Goal: Information Seeking & Learning: Learn about a topic

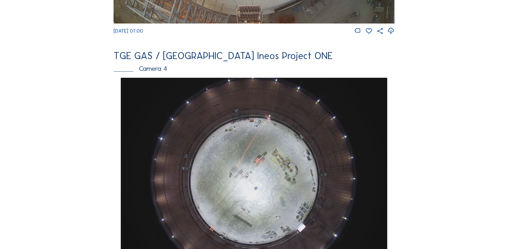
scroll to position [455, 0]
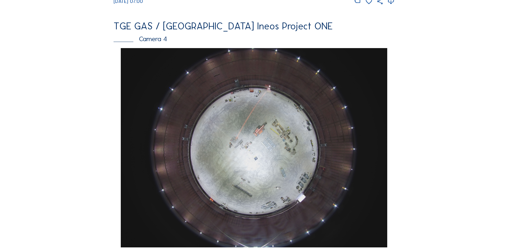
click at [275, 138] on img at bounding box center [254, 148] width 266 height 200
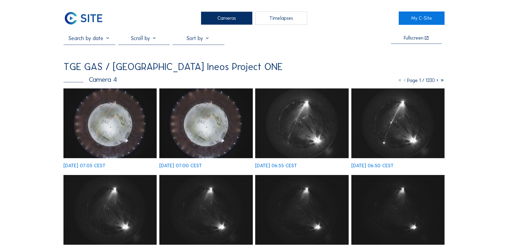
click at [116, 121] on img at bounding box center [109, 124] width 93 height 70
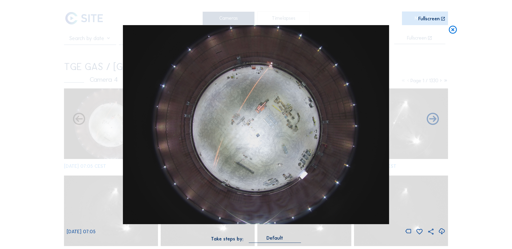
click at [438, 232] on icon at bounding box center [441, 231] width 7 height 9
click at [26, 119] on div "Scroll to travel through time | Press 'Alt' Button + Scroll to Zoom | Click and…" at bounding box center [256, 124] width 512 height 249
click at [454, 31] on icon at bounding box center [453, 30] width 10 height 10
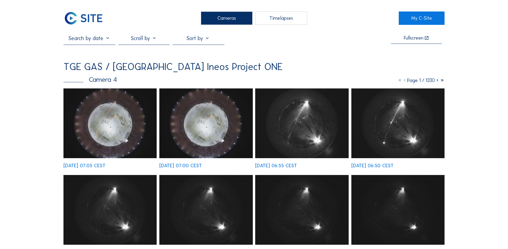
click at [220, 20] on div "Cameras" at bounding box center [227, 18] width 52 height 13
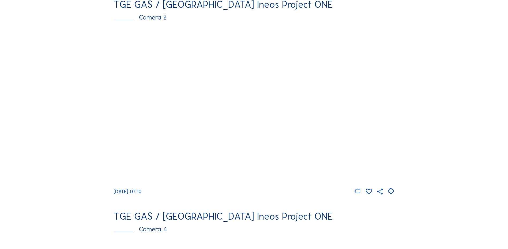
scroll to position [241, 0]
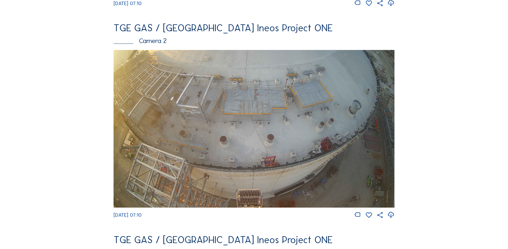
click at [260, 130] on img at bounding box center [253, 129] width 281 height 158
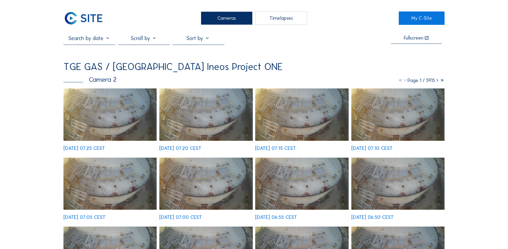
click at [209, 181] on img at bounding box center [205, 184] width 93 height 52
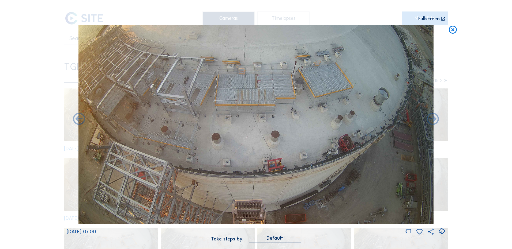
click at [451, 30] on icon at bounding box center [453, 30] width 10 height 10
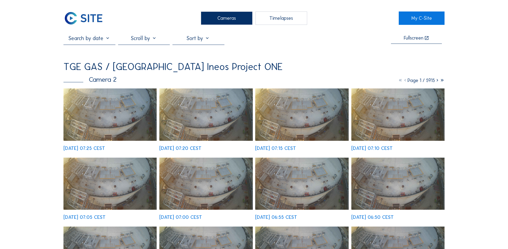
click at [220, 16] on div "Cameras" at bounding box center [227, 18] width 52 height 13
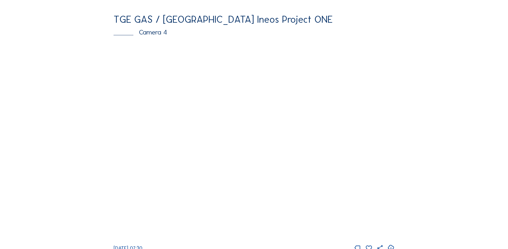
scroll to position [482, 0]
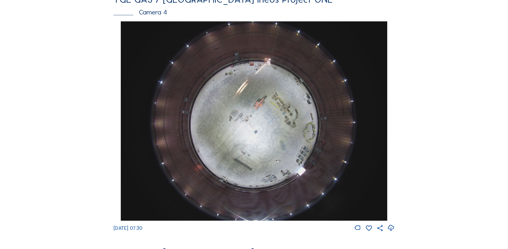
click at [254, 137] on img at bounding box center [254, 121] width 266 height 200
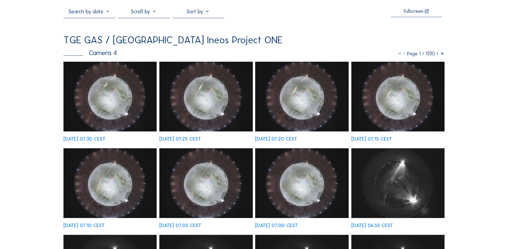
scroll to position [54, 0]
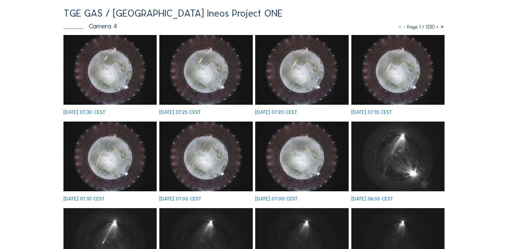
click at [295, 152] on img at bounding box center [301, 157] width 93 height 70
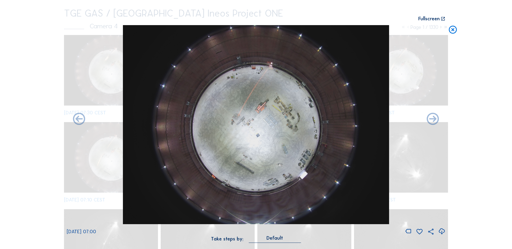
click at [453, 31] on icon at bounding box center [453, 30] width 10 height 10
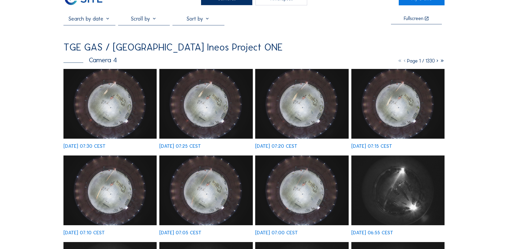
scroll to position [0, 0]
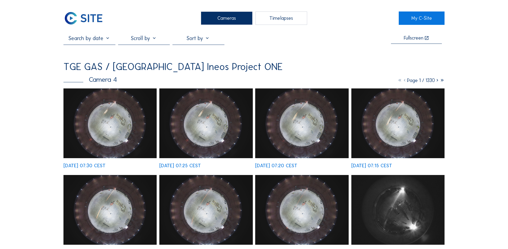
click at [224, 12] on div "Cameras" at bounding box center [227, 18] width 52 height 13
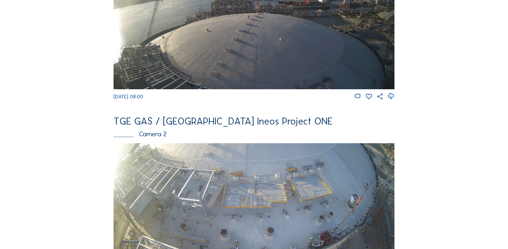
scroll to position [161, 0]
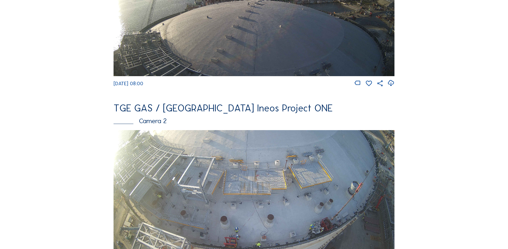
click at [191, 177] on img at bounding box center [253, 209] width 281 height 158
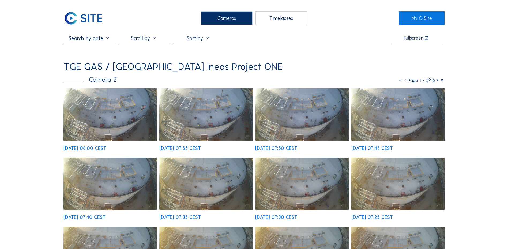
click at [113, 115] on img at bounding box center [109, 115] width 93 height 52
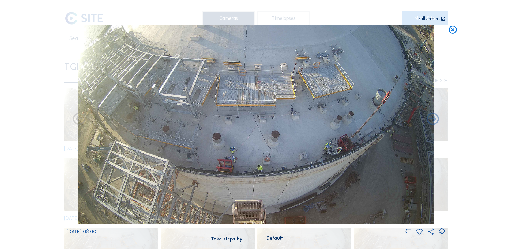
click at [440, 231] on icon at bounding box center [441, 231] width 7 height 9
drag, startPoint x: 38, startPoint y: 95, endPoint x: 97, endPoint y: 72, distance: 63.5
click at [38, 95] on div "Scroll to travel through time | Press 'Alt' Button + Scroll to Zoom | Click and…" at bounding box center [256, 124] width 512 height 249
click at [453, 30] on icon at bounding box center [453, 30] width 10 height 10
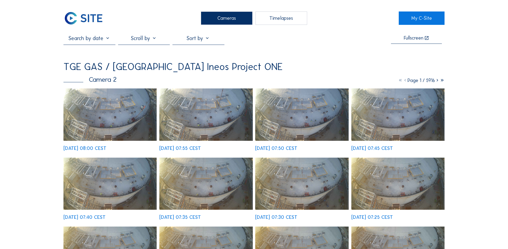
click at [237, 19] on div "Cameras" at bounding box center [227, 18] width 52 height 13
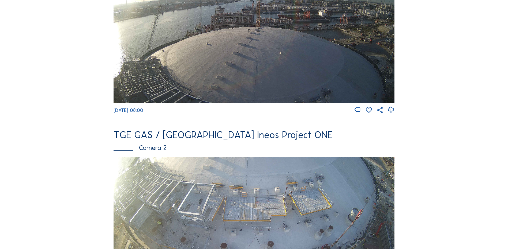
scroll to position [107, 0]
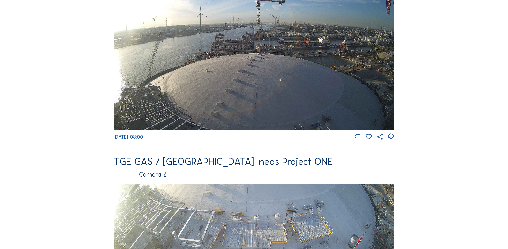
click at [207, 79] on img at bounding box center [253, 51] width 281 height 158
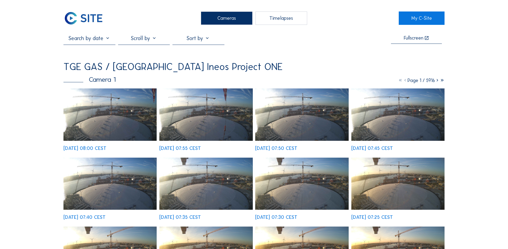
click at [111, 104] on img at bounding box center [109, 115] width 93 height 52
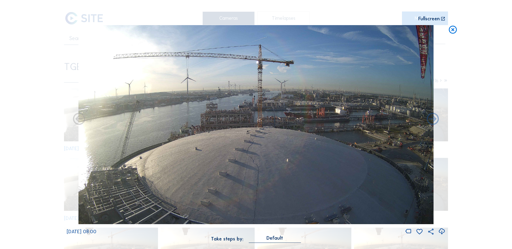
click at [441, 231] on icon at bounding box center [441, 231] width 7 height 9
click at [26, 98] on div "Scroll to travel through time | Press 'Alt' Button + Scroll to Zoom | Click and…" at bounding box center [256, 124] width 512 height 249
click at [454, 31] on icon at bounding box center [453, 30] width 10 height 10
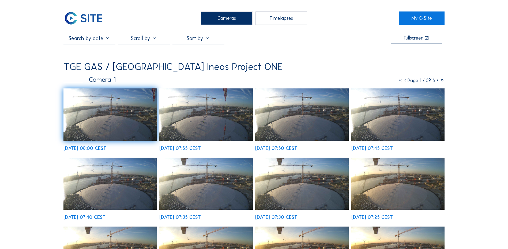
click at [233, 17] on div "Cameras" at bounding box center [227, 18] width 52 height 13
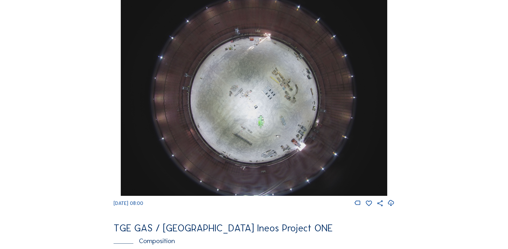
scroll to position [508, 0]
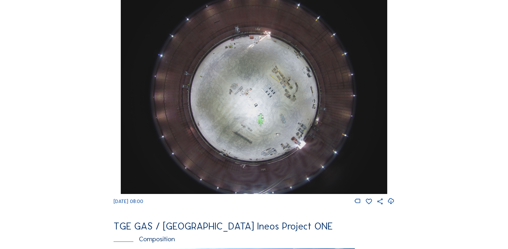
click at [251, 64] on img at bounding box center [254, 95] width 266 height 200
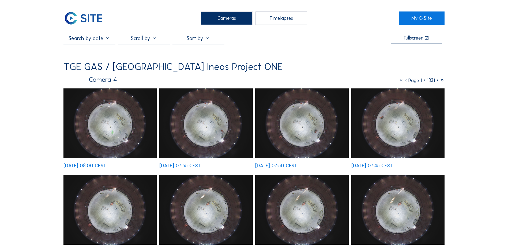
click at [111, 116] on img at bounding box center [109, 124] width 93 height 70
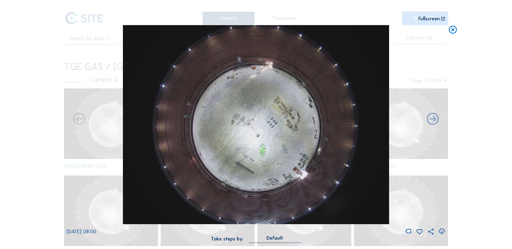
click at [442, 230] on icon at bounding box center [441, 231] width 7 height 9
click at [451, 30] on icon at bounding box center [453, 30] width 10 height 10
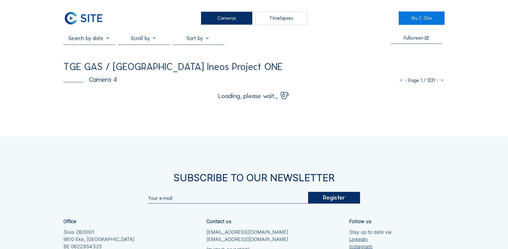
click at [225, 19] on div "Cameras" at bounding box center [227, 18] width 52 height 13
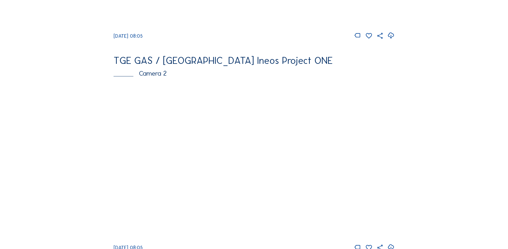
scroll to position [214, 0]
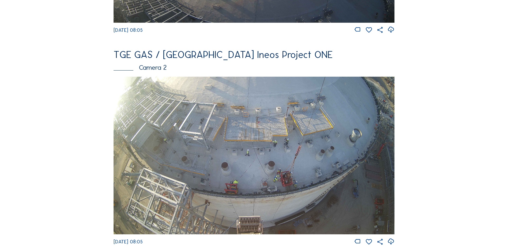
click at [241, 143] on img at bounding box center [253, 156] width 281 height 158
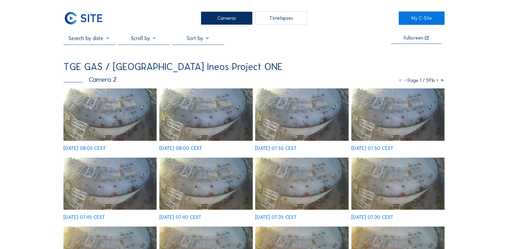
click at [100, 127] on img at bounding box center [109, 115] width 93 height 52
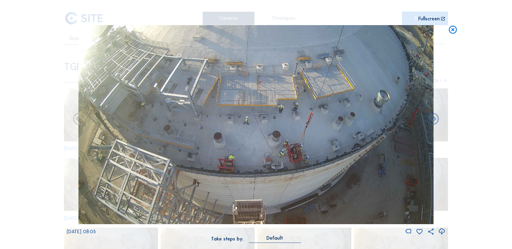
click at [454, 31] on icon at bounding box center [453, 30] width 10 height 10
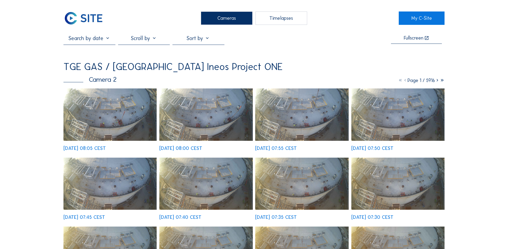
click at [240, 18] on div "Cameras" at bounding box center [227, 18] width 52 height 13
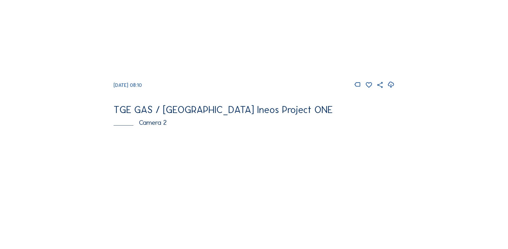
scroll to position [161, 0]
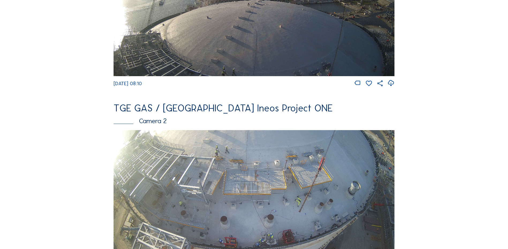
click at [243, 173] on img at bounding box center [253, 209] width 281 height 158
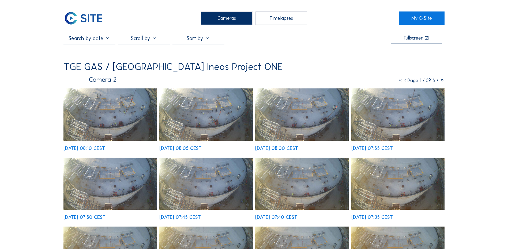
click at [108, 112] on img at bounding box center [109, 115] width 93 height 52
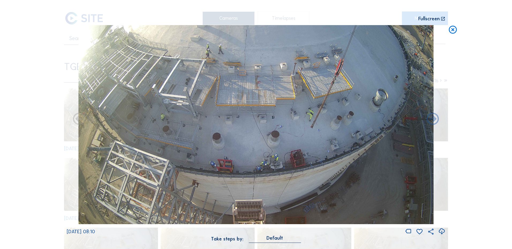
click at [441, 231] on icon at bounding box center [441, 231] width 7 height 9
drag, startPoint x: 41, startPoint y: 103, endPoint x: 114, endPoint y: 91, distance: 74.3
click at [41, 103] on div "Scroll to travel through time | Press 'Alt' Button + Scroll to Zoom | Click and…" at bounding box center [256, 124] width 512 height 249
click at [451, 31] on icon at bounding box center [453, 30] width 10 height 10
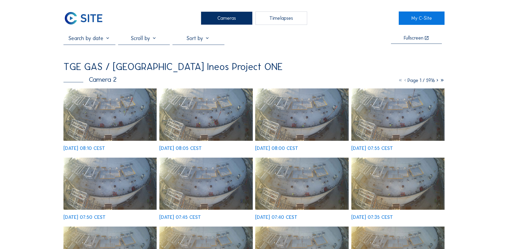
click at [223, 14] on div "Cameras" at bounding box center [227, 18] width 52 height 13
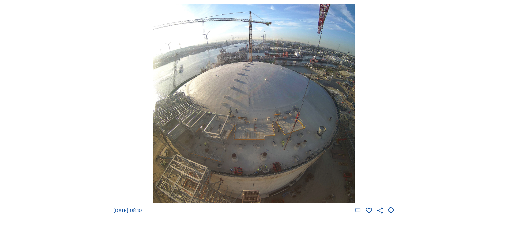
scroll to position [646, 0]
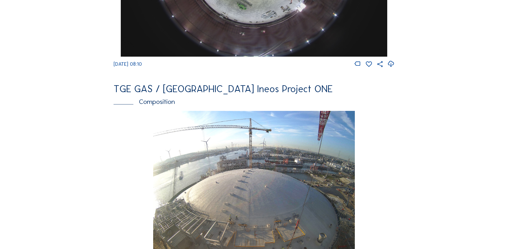
click at [231, 176] on img at bounding box center [253, 211] width 201 height 200
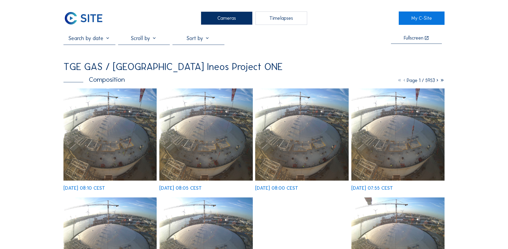
click at [124, 111] on img at bounding box center [109, 135] width 93 height 92
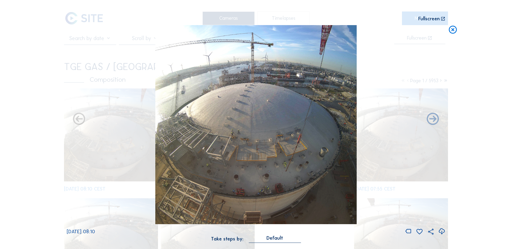
click at [441, 231] on icon at bounding box center [441, 231] width 7 height 9
click at [40, 127] on div "Scroll to travel through time | Press 'Alt' Button + Scroll to Zoom | Click and…" at bounding box center [256, 124] width 512 height 249
click at [451, 31] on icon at bounding box center [453, 30] width 10 height 10
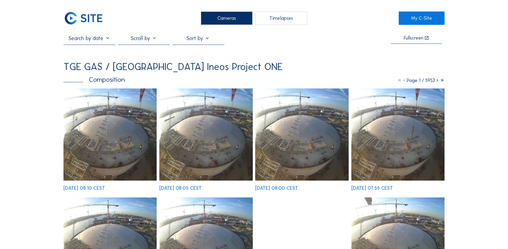
click at [225, 20] on div "Cameras" at bounding box center [227, 18] width 52 height 13
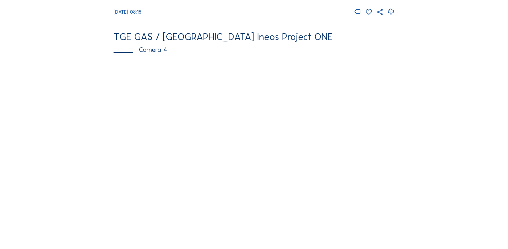
scroll to position [455, 0]
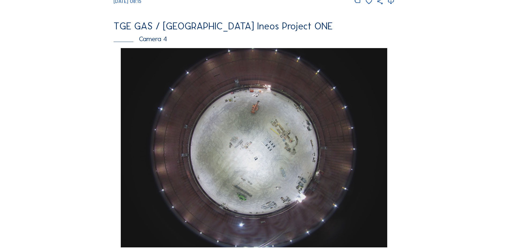
click at [240, 137] on img at bounding box center [254, 148] width 266 height 200
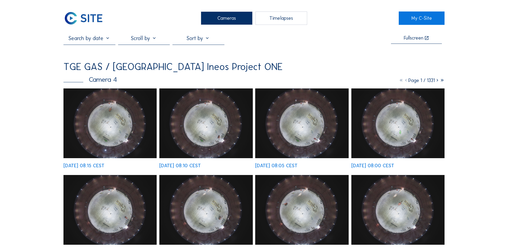
click at [114, 128] on img at bounding box center [109, 124] width 93 height 70
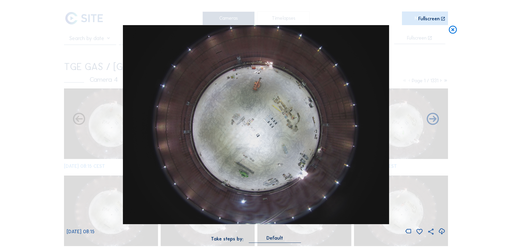
click at [443, 231] on icon at bounding box center [441, 231] width 7 height 9
click at [40, 121] on div "Scroll to travel through time | Press 'Alt' Button + Scroll to Zoom | Click and…" at bounding box center [256, 124] width 512 height 249
click at [452, 32] on icon at bounding box center [453, 30] width 10 height 10
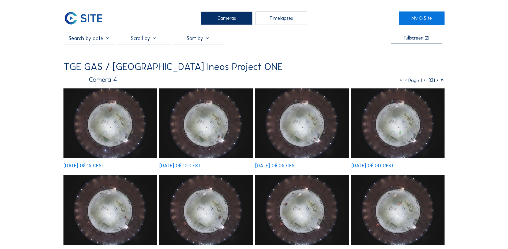
click at [235, 17] on div "Cameras" at bounding box center [227, 18] width 52 height 13
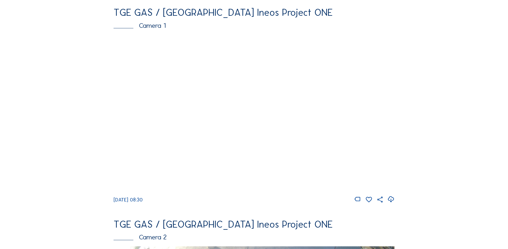
scroll to position [54, 0]
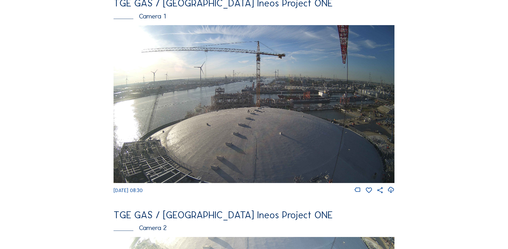
click at [226, 119] on img at bounding box center [253, 104] width 281 height 158
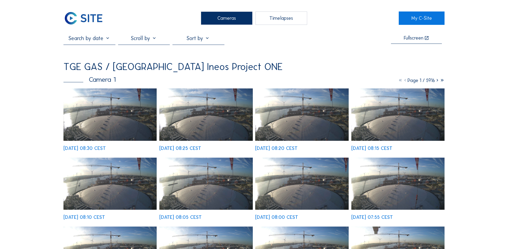
click at [99, 119] on img at bounding box center [109, 115] width 93 height 52
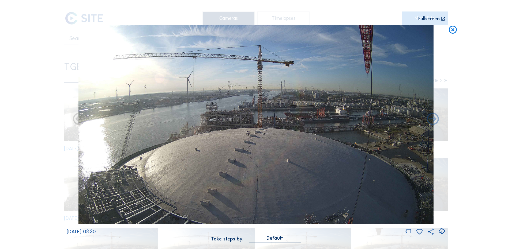
click at [442, 231] on icon at bounding box center [441, 231] width 7 height 9
click at [33, 124] on div "Scroll to travel through time | Press 'Alt' Button + Scroll to Zoom | Click and…" at bounding box center [256, 124] width 512 height 249
click at [454, 29] on icon at bounding box center [453, 30] width 10 height 10
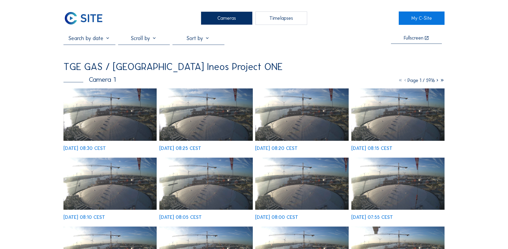
drag, startPoint x: 229, startPoint y: 17, endPoint x: 225, endPoint y: 20, distance: 4.2
click at [229, 17] on div "Cameras" at bounding box center [227, 18] width 52 height 13
